Goal: Transaction & Acquisition: Purchase product/service

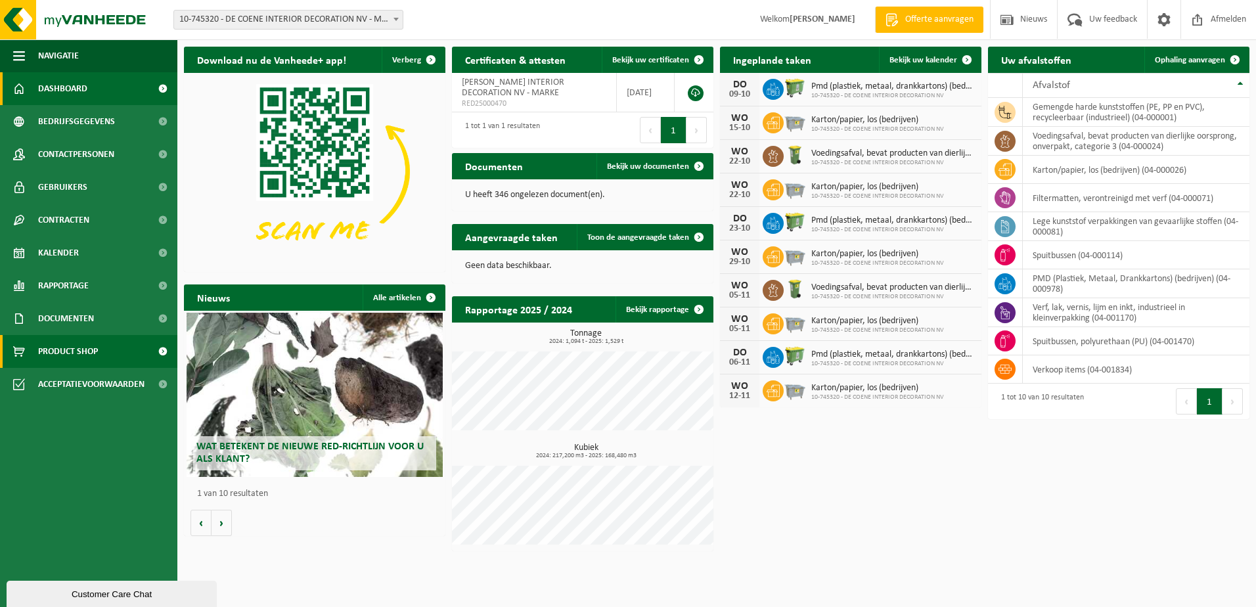
click at [76, 344] on span "Product Shop" at bounding box center [68, 351] width 60 height 33
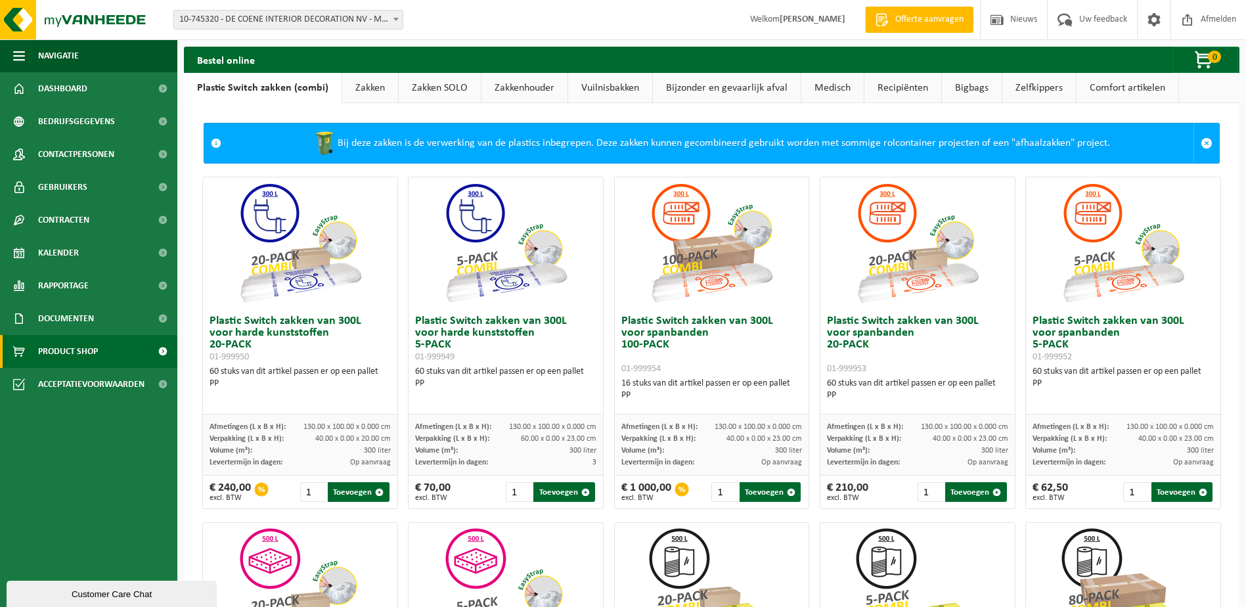
click at [374, 86] on link "Zakken" at bounding box center [370, 88] width 56 height 30
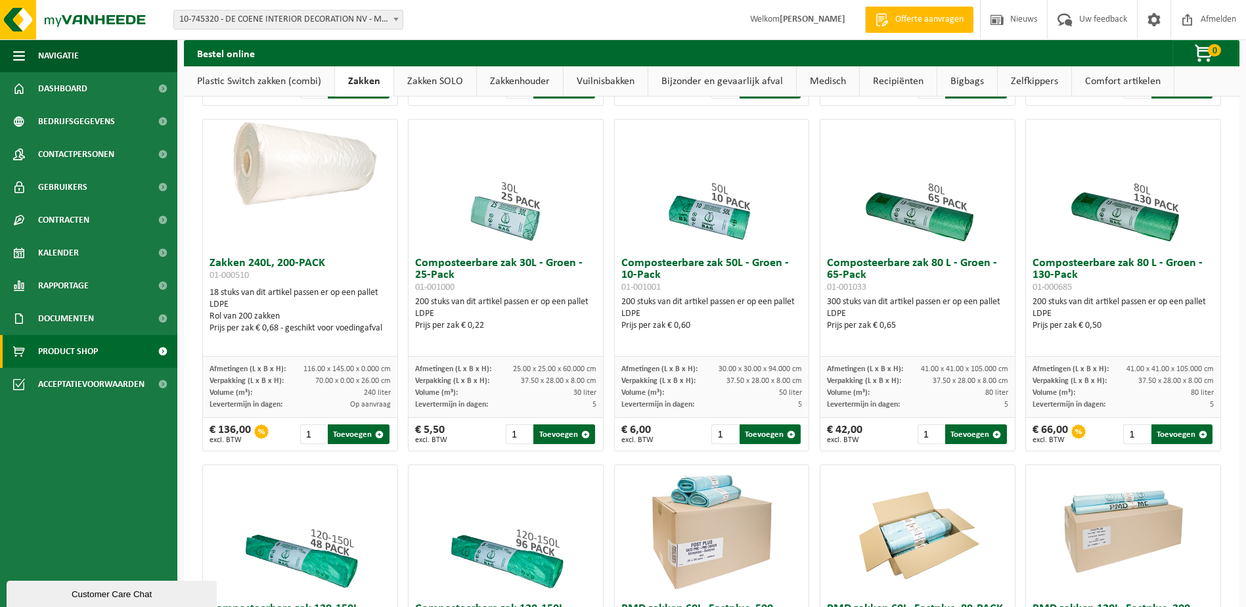
scroll to position [394, 0]
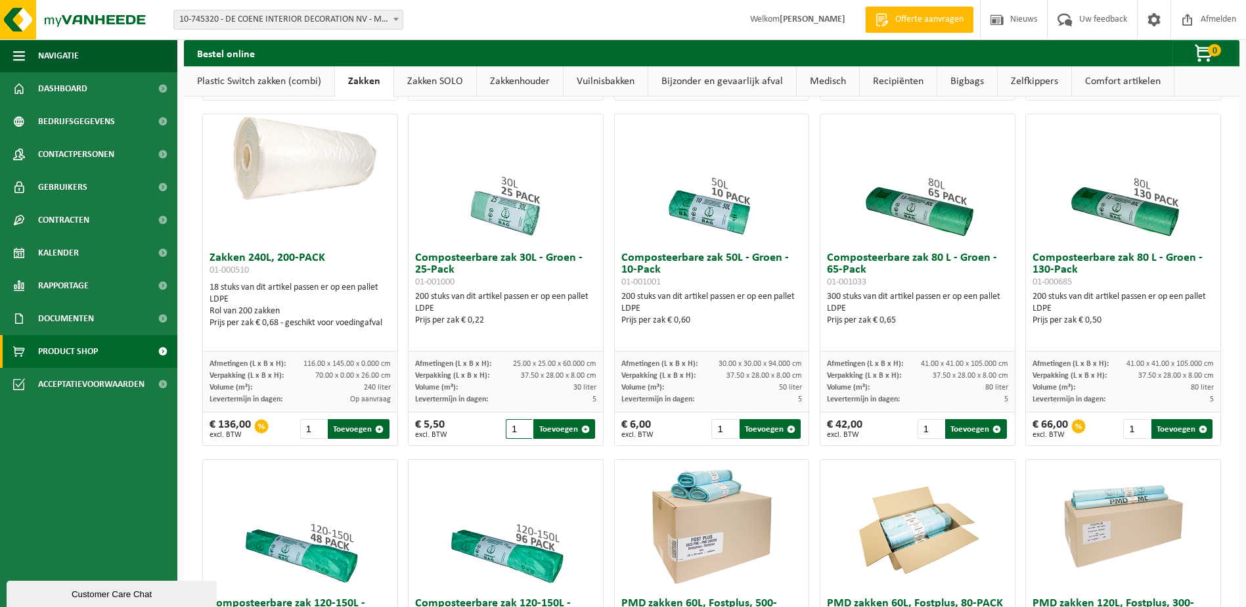
click at [514, 432] on input "1" at bounding box center [519, 429] width 26 height 20
click at [522, 436] on input "2" at bounding box center [519, 429] width 26 height 20
click at [522, 436] on input "3" at bounding box center [519, 429] width 26 height 20
click at [522, 436] on input "4" at bounding box center [519, 429] width 26 height 20
click at [522, 436] on input "5" at bounding box center [519, 429] width 26 height 20
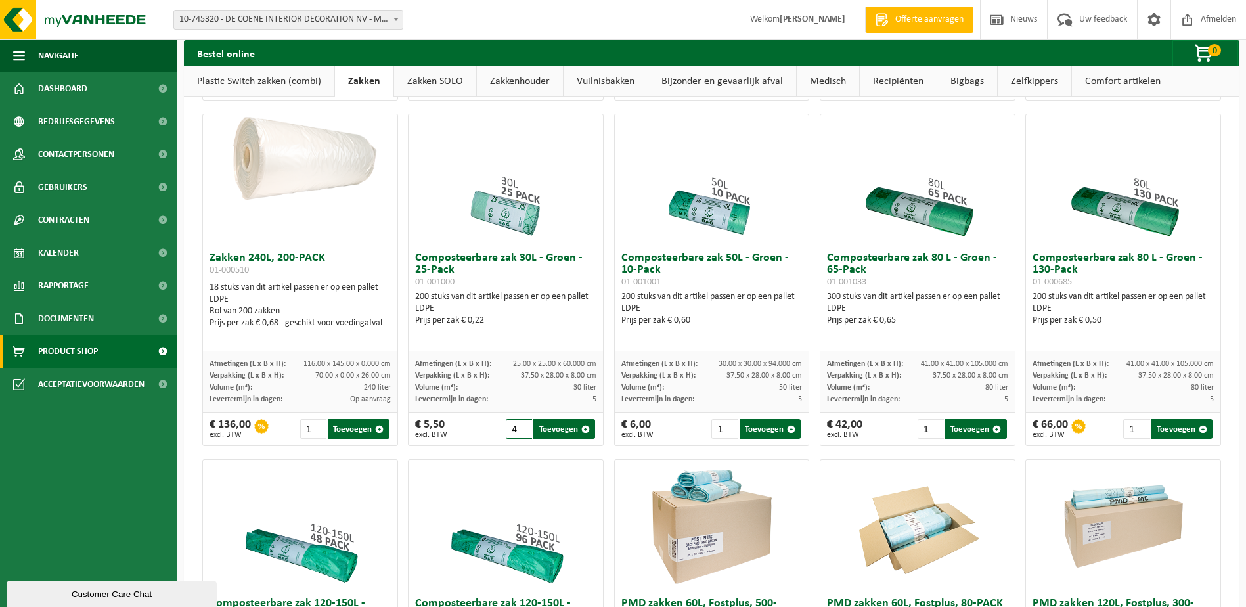
click at [523, 439] on input "4" at bounding box center [519, 429] width 26 height 20
click at [523, 439] on input "3" at bounding box center [519, 429] width 26 height 20
click at [560, 438] on button "Toevoegen" at bounding box center [563, 429] width 61 height 20
type input "1"
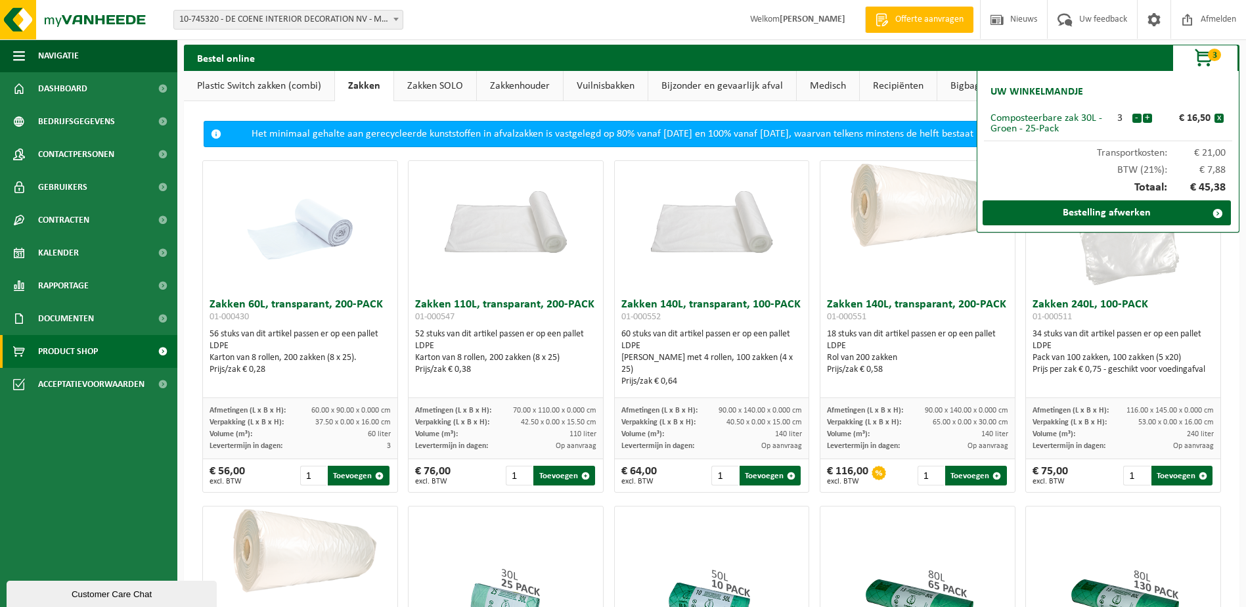
scroll to position [0, 0]
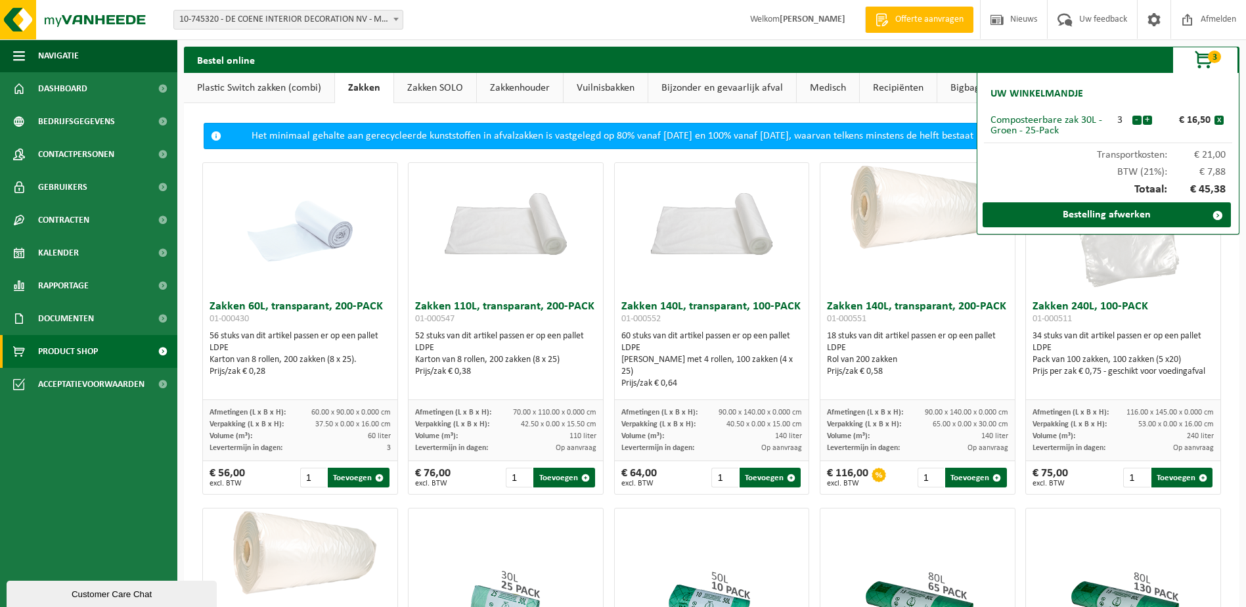
click at [258, 85] on link "Plastic Switch zakken (combi)" at bounding box center [259, 88] width 150 height 30
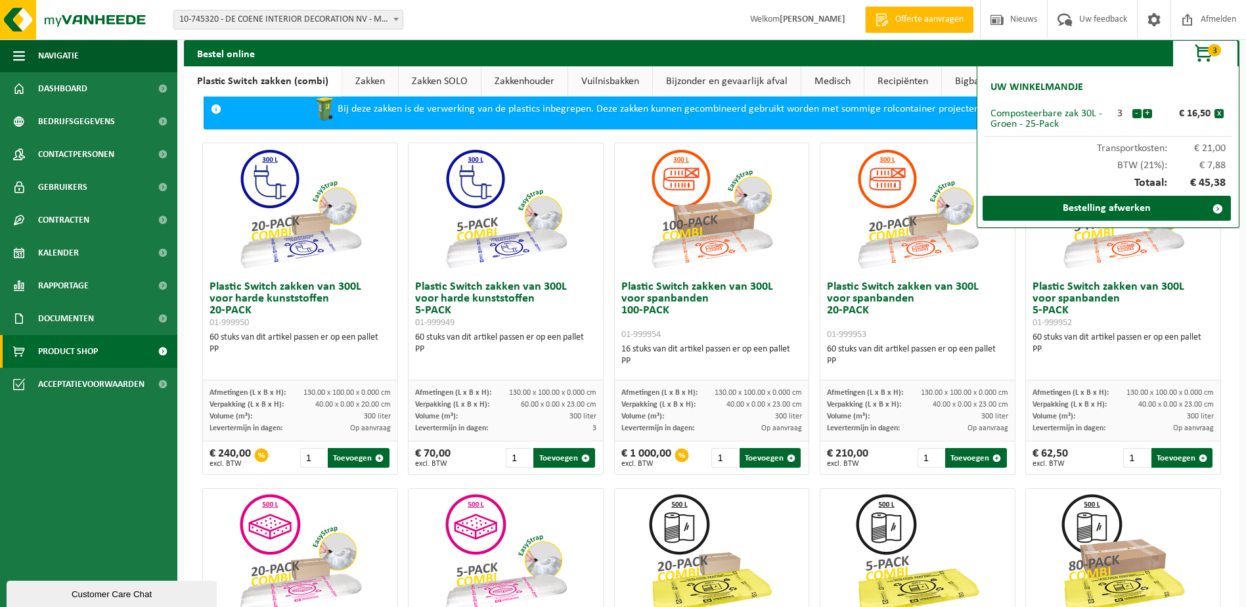
scroll to position [66, 0]
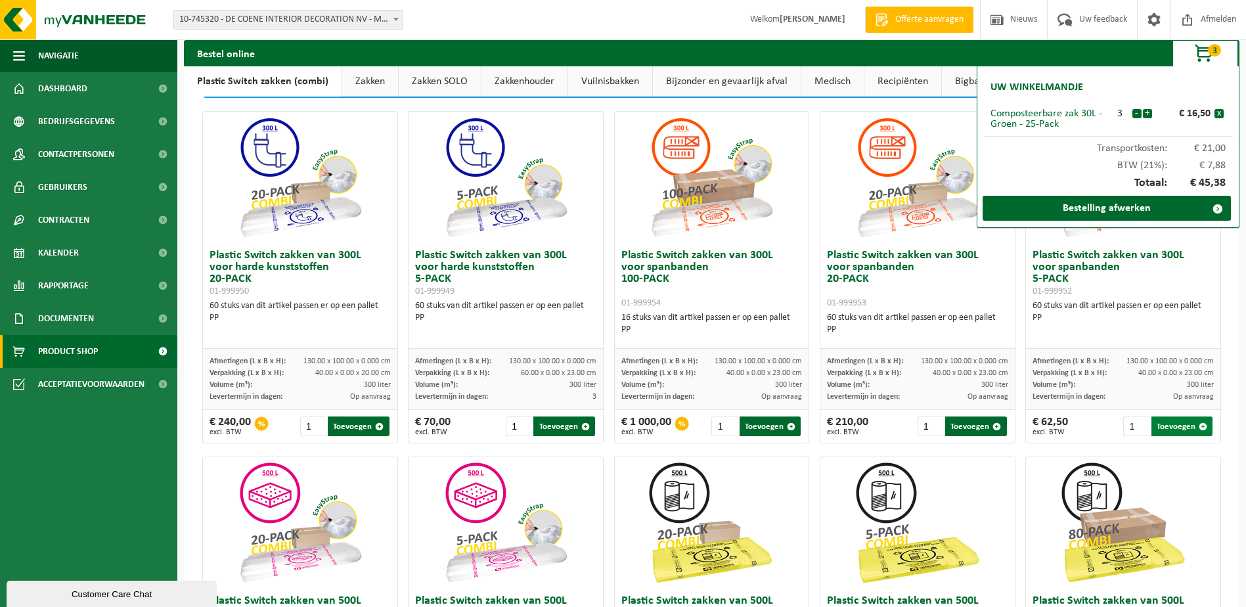
click at [1167, 423] on button "Toevoegen" at bounding box center [1182, 427] width 61 height 20
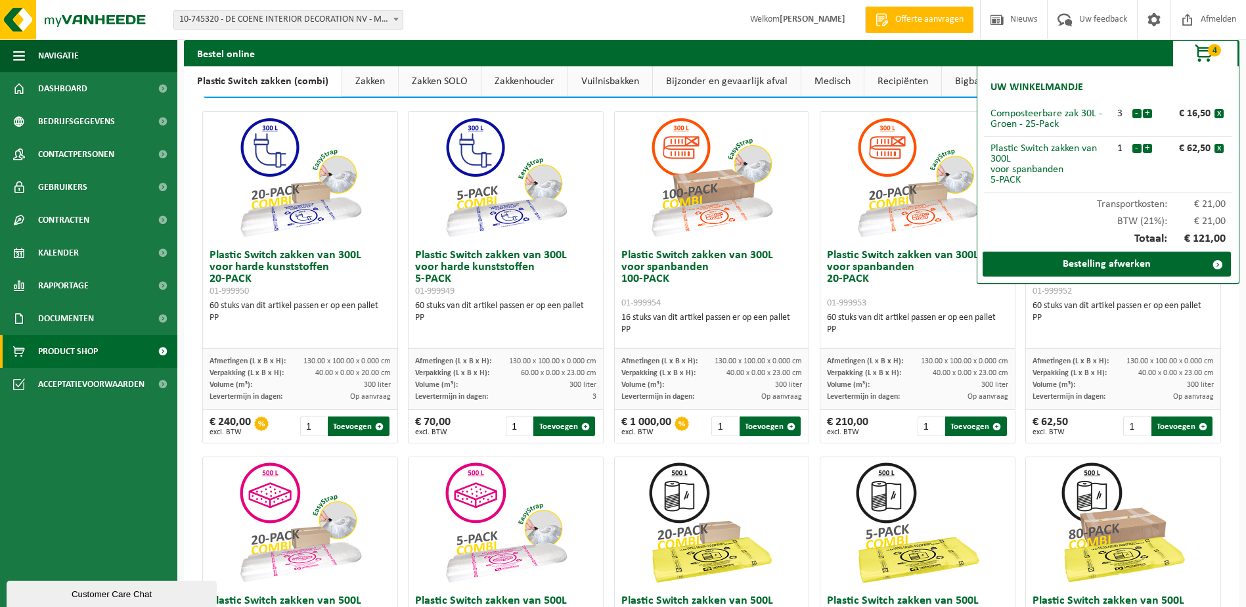
click at [1229, 329] on div "Bij deze zakken is de verwerking van de plastics inbegrepen. Deze zakken kunnen…" at bounding box center [712, 595] width 1056 height 1117
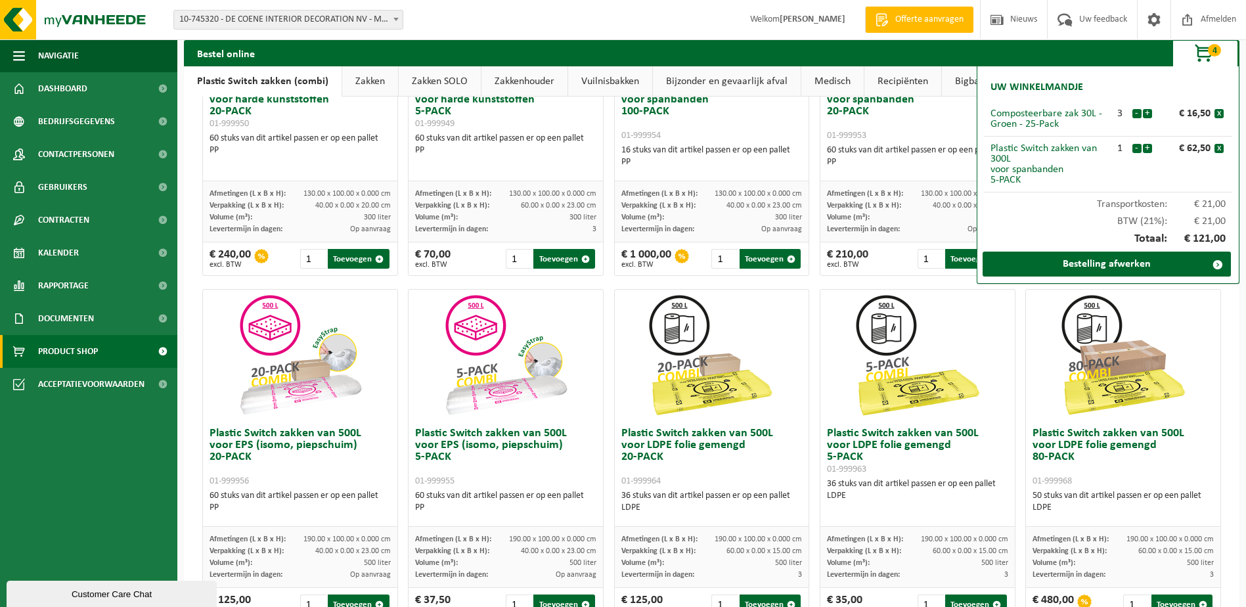
scroll to position [263, 0]
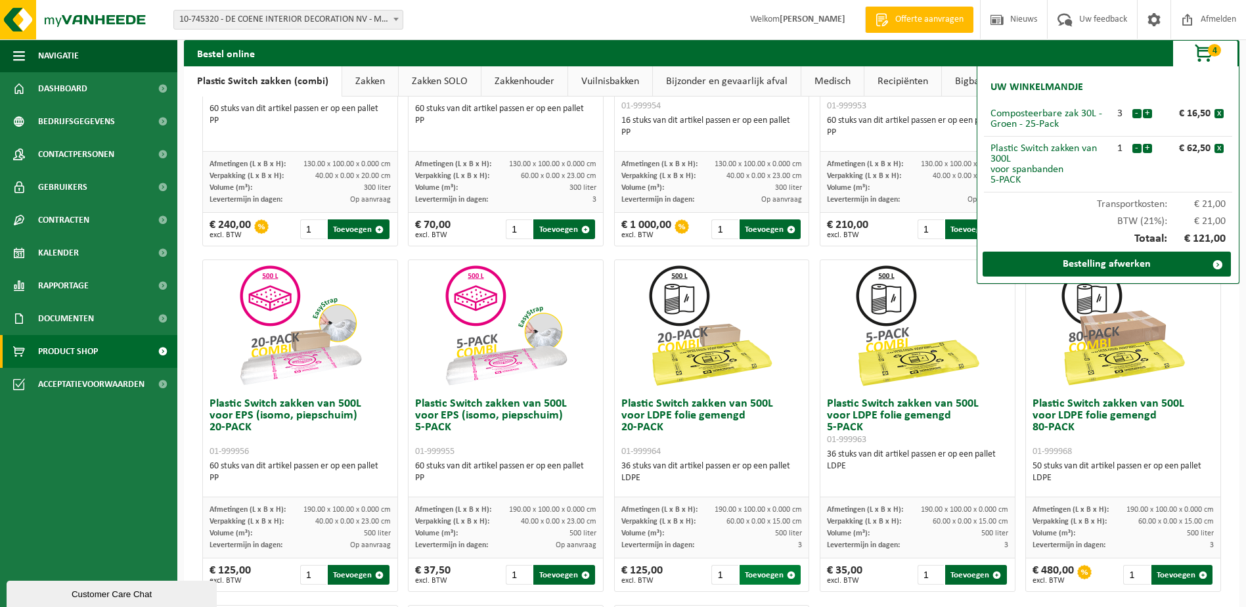
click at [767, 576] on button "Toevoegen" at bounding box center [770, 575] width 61 height 20
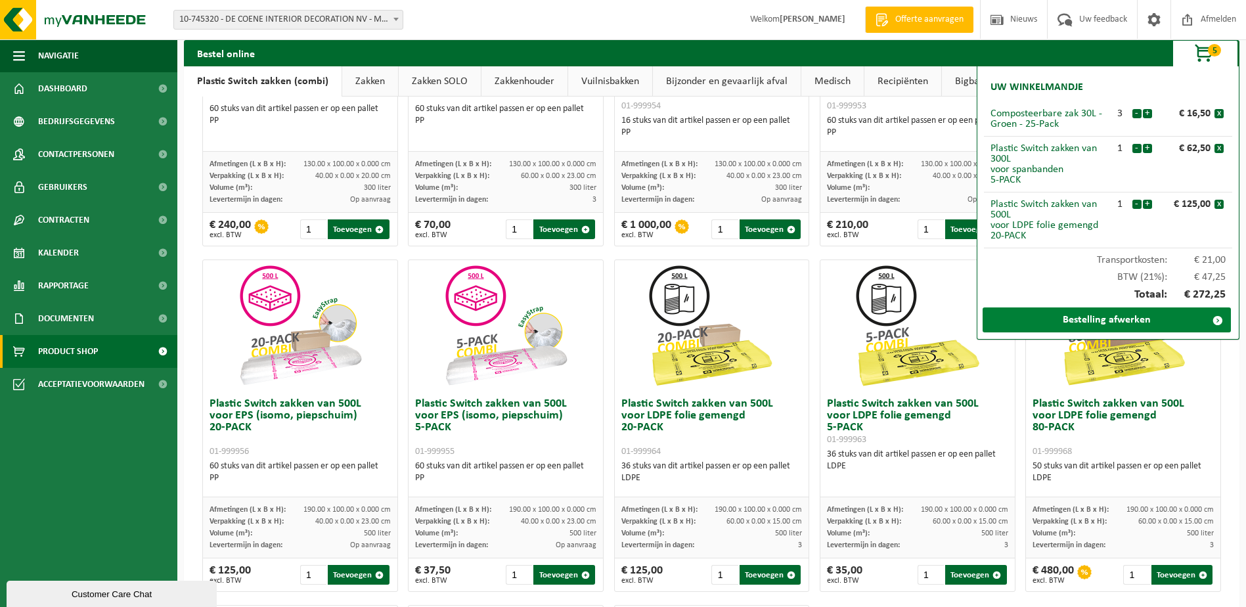
click at [1091, 324] on link "Bestelling afwerken" at bounding box center [1107, 319] width 248 height 25
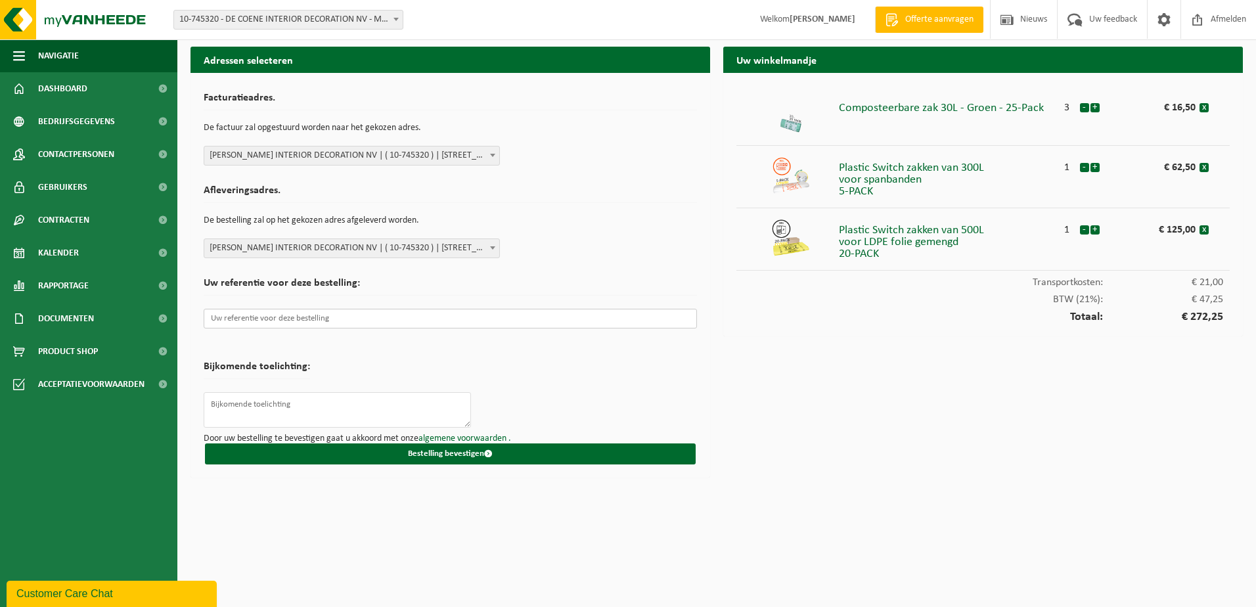
click at [225, 321] on input "text" at bounding box center [450, 319] width 493 height 20
paste input "2501146"
type input "2501146"
click at [248, 413] on textarea at bounding box center [337, 409] width 267 height 35
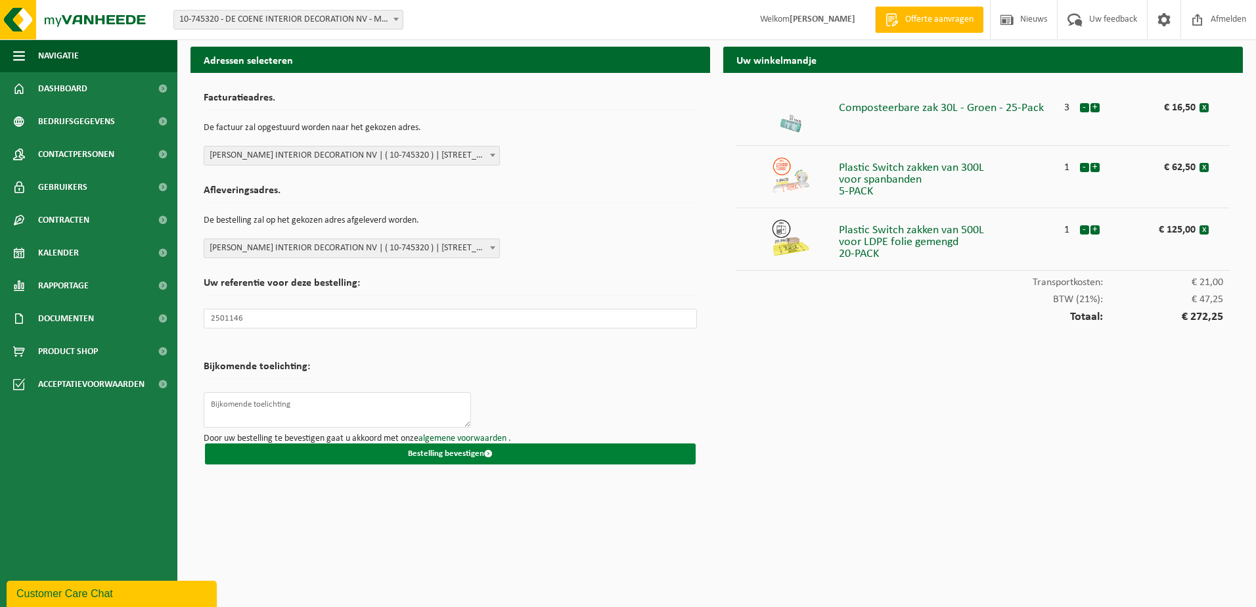
click at [448, 453] on button "Bestelling bevestigen" at bounding box center [450, 453] width 491 height 21
